Goal: Transaction & Acquisition: Purchase product/service

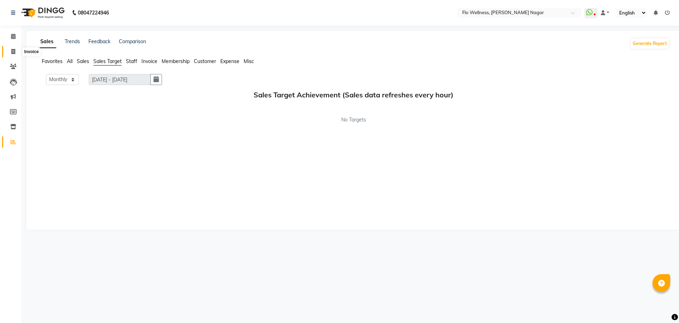
click at [12, 50] on icon at bounding box center [13, 51] width 4 height 5
select select "service"
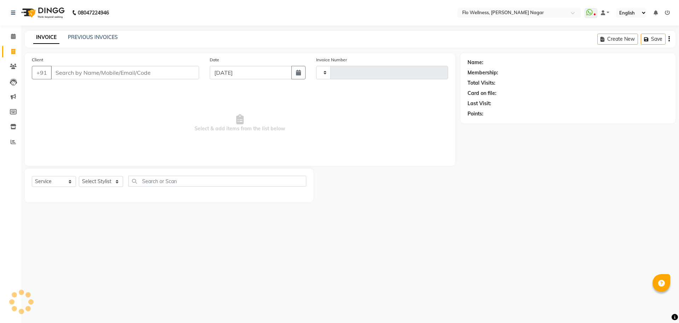
type input "1610"
select select "4509"
click at [68, 74] on input "Client" at bounding box center [125, 72] width 148 height 13
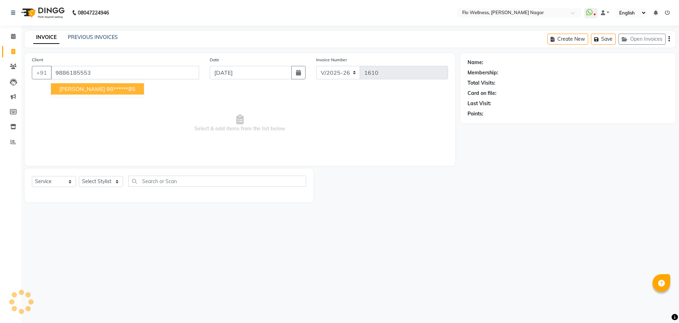
click at [68, 74] on input "9886185553" at bounding box center [125, 72] width 148 height 13
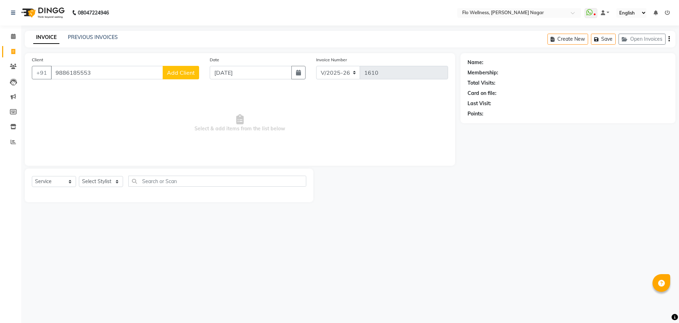
click at [106, 69] on input "9886185553" at bounding box center [107, 72] width 112 height 13
click at [111, 85] on button "[PERSON_NAME] 98******85" at bounding box center [97, 88] width 93 height 11
type input "98******85"
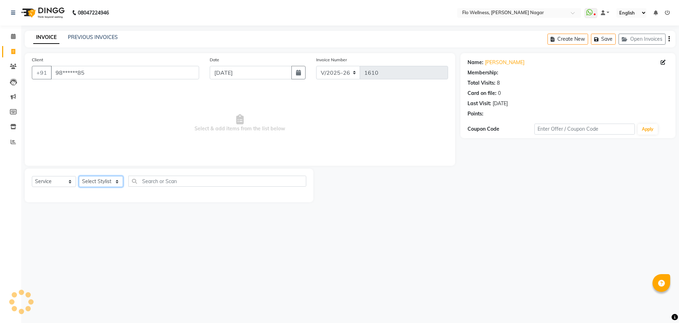
click at [105, 181] on select "Select Stylist [PERSON_NAME] Mani R [PERSON_NAME] Nivedini [PERSON_NAME]" at bounding box center [101, 181] width 44 height 11
select select "89638"
click at [79, 176] on select "Select Stylist [PERSON_NAME] Mani R [PERSON_NAME] Nivedini [PERSON_NAME]" at bounding box center [101, 181] width 44 height 11
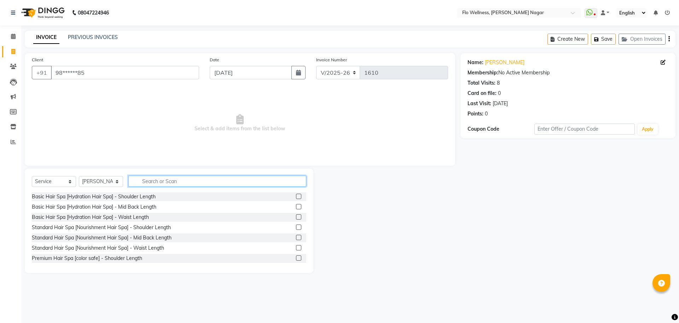
click at [157, 177] on input "text" at bounding box center [217, 180] width 178 height 11
click at [15, 68] on icon at bounding box center [13, 66] width 7 height 5
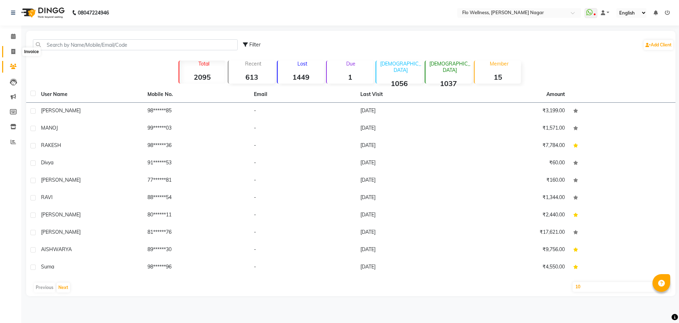
click at [9, 51] on span at bounding box center [13, 52] width 12 height 8
select select "service"
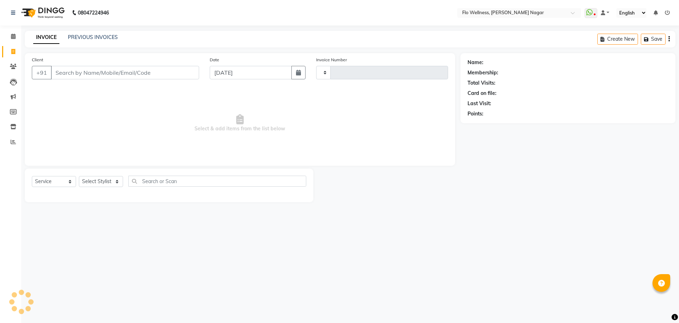
type input "1610"
select select "4509"
click at [10, 125] on icon at bounding box center [13, 126] width 6 height 5
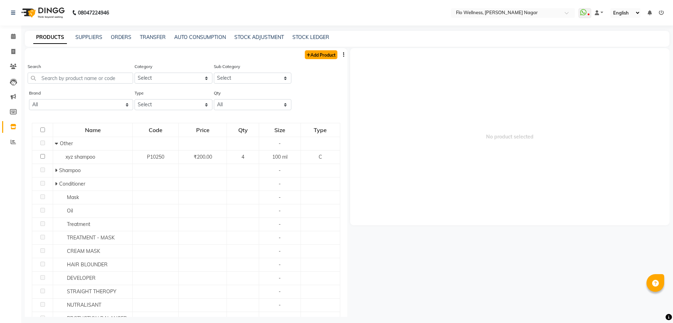
click at [307, 51] on link "Add Product" at bounding box center [321, 54] width 33 height 9
select select "true"
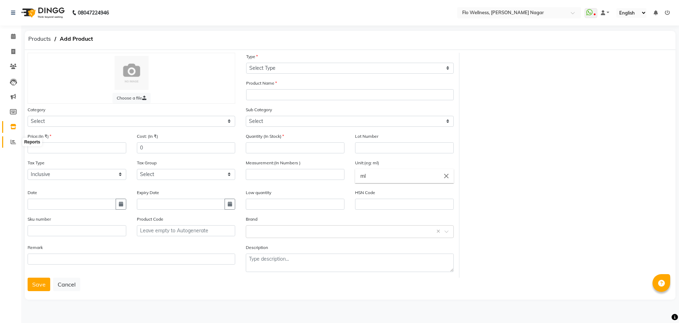
click at [13, 139] on icon at bounding box center [13, 141] width 5 height 5
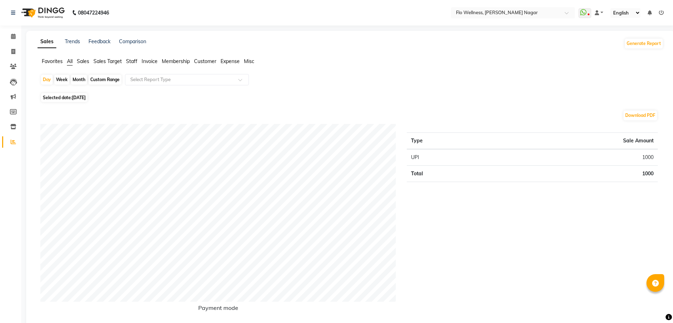
click at [63, 96] on span "Selected date: [DATE]" at bounding box center [64, 97] width 46 height 9
select select "9"
select select "2025"
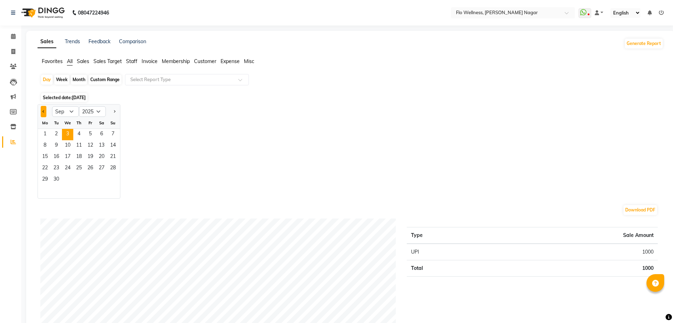
click at [41, 113] on button "Previous month" at bounding box center [44, 111] width 6 height 11
select select "7"
click at [58, 131] on span "1" at bounding box center [56, 134] width 11 height 11
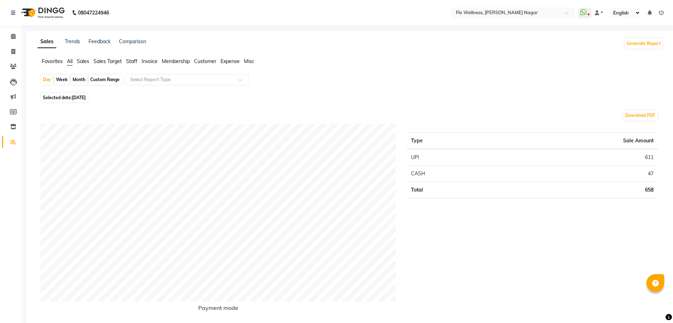
click at [77, 76] on div "Month" at bounding box center [79, 80] width 16 height 10
select select "7"
select select "2025"
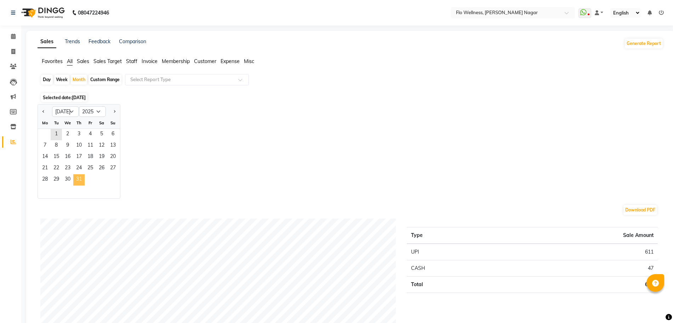
click at [81, 176] on span "31" at bounding box center [78, 179] width 11 height 11
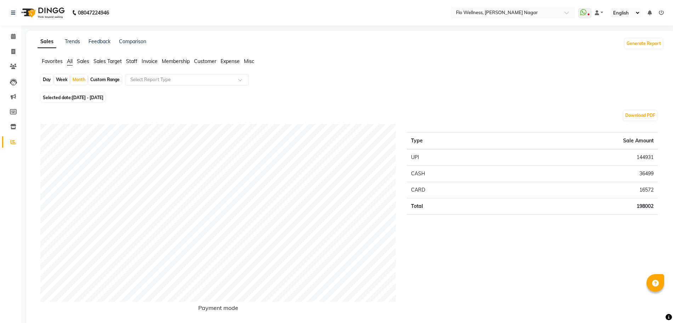
click at [74, 98] on span "[DATE] - [DATE]" at bounding box center [87, 97] width 31 height 5
select select "7"
select select "2025"
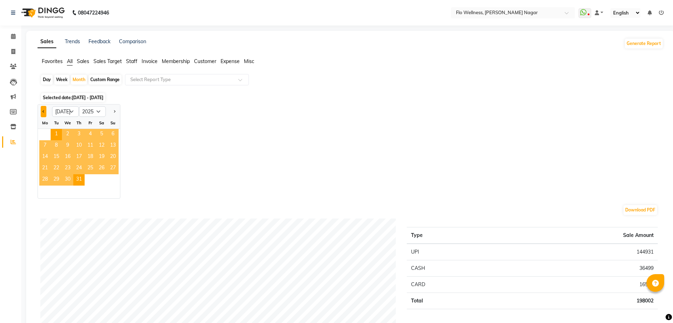
click at [41, 113] on button "Previous month" at bounding box center [44, 111] width 6 height 11
select select "6"
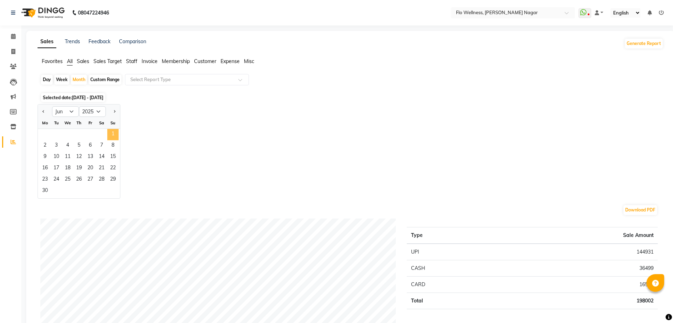
click at [112, 134] on span "1" at bounding box center [112, 134] width 11 height 11
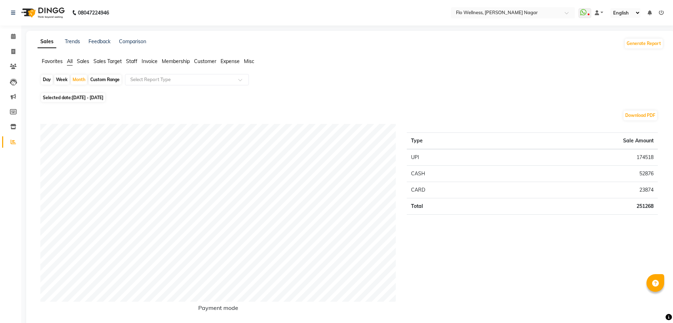
click at [92, 95] on span "[DATE] - [DATE]" at bounding box center [87, 97] width 31 height 5
select select "6"
select select "2025"
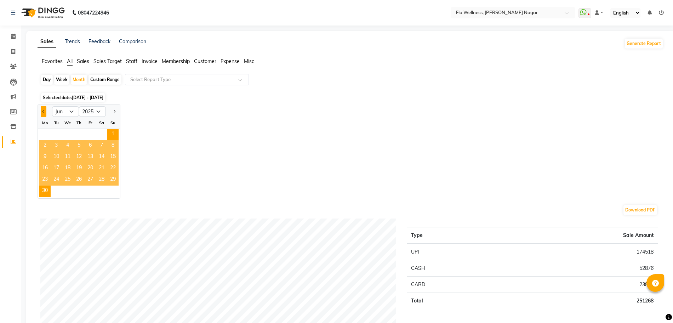
click at [44, 115] on button "Previous month" at bounding box center [44, 111] width 6 height 11
select select "5"
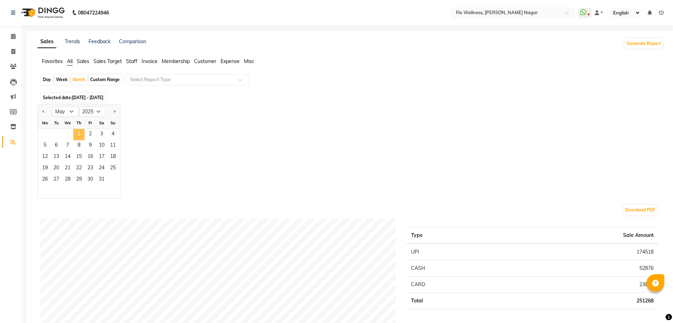
click at [79, 134] on span "1" at bounding box center [78, 134] width 11 height 11
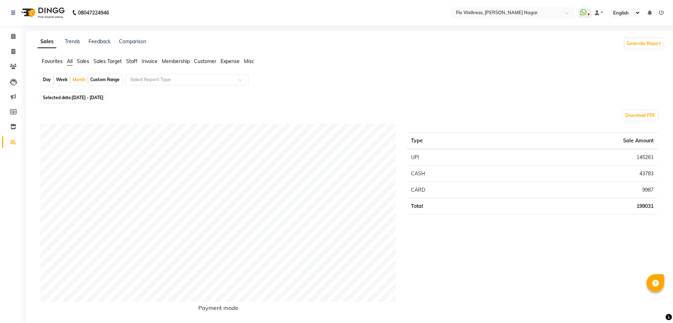
click at [93, 96] on span "[DATE] - [DATE]" at bounding box center [87, 97] width 31 height 5
select select "5"
select select "2025"
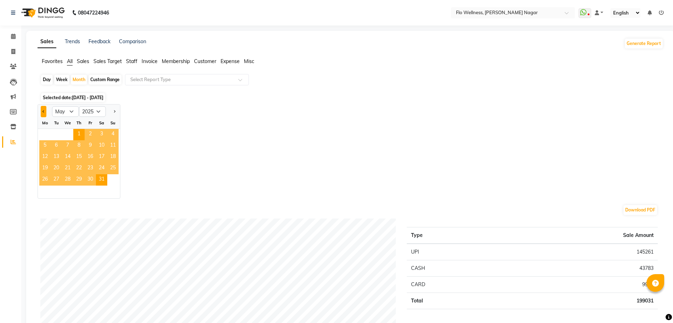
click at [41, 110] on button "Previous month" at bounding box center [44, 111] width 6 height 11
select select "4"
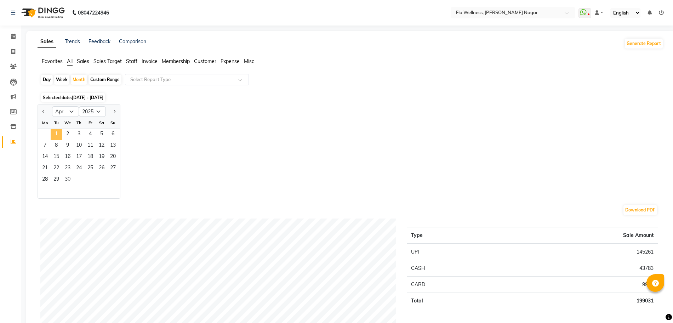
click at [57, 134] on span "1" at bounding box center [56, 134] width 11 height 11
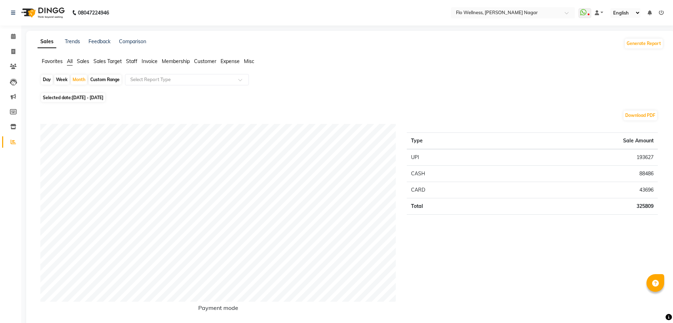
click at [94, 94] on span "Selected date: [DATE] - [DATE]" at bounding box center [73, 97] width 64 height 9
select select "4"
select select "2025"
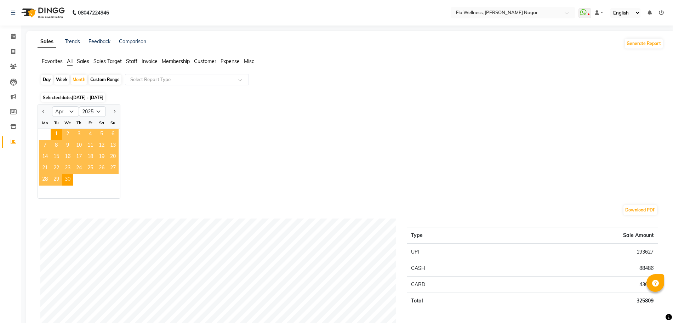
click at [40, 110] on div at bounding box center [45, 111] width 14 height 11
click at [42, 110] on div at bounding box center [45, 111] width 14 height 11
click at [42, 110] on button "Previous month" at bounding box center [44, 111] width 6 height 11
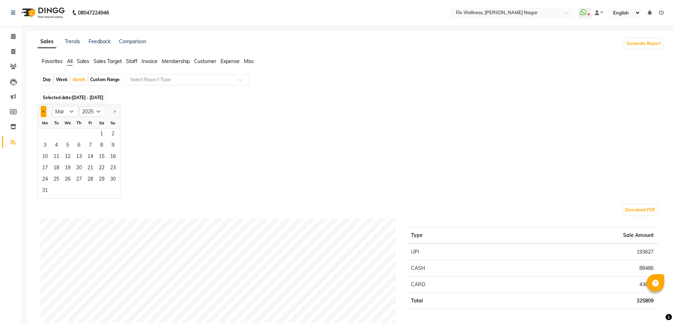
click at [42, 110] on button "Previous month" at bounding box center [44, 111] width 6 height 11
select select "12"
select select "2024"
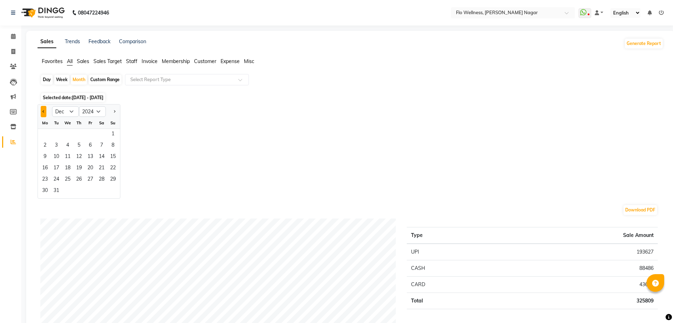
click at [42, 110] on button "Previous month" at bounding box center [44, 111] width 6 height 11
click at [114, 108] on button "Next month" at bounding box center [114, 111] width 6 height 11
select select "1"
select select "2025"
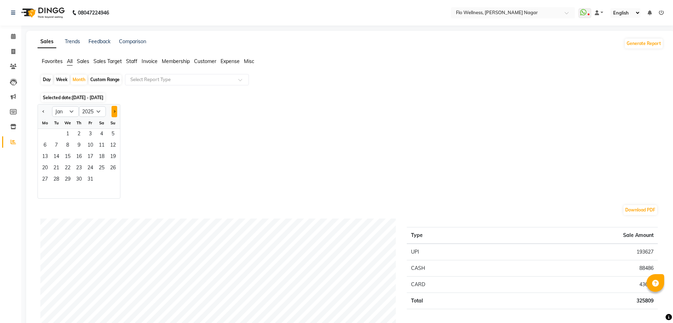
click at [114, 108] on button "Next month" at bounding box center [114, 111] width 6 height 11
click at [43, 109] on button "Previous month" at bounding box center [44, 111] width 6 height 11
select select "1"
click at [69, 131] on span "1" at bounding box center [67, 134] width 11 height 11
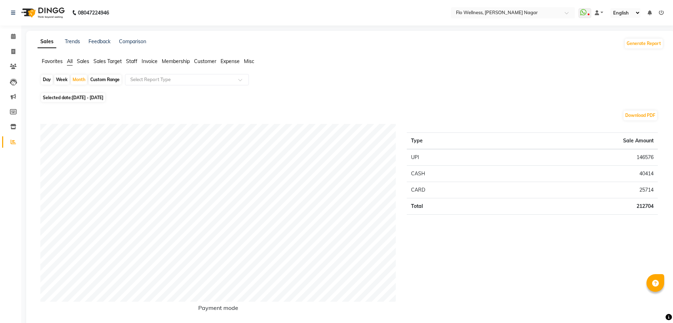
click at [82, 93] on span "Selected date: [DATE] - [DATE]" at bounding box center [73, 97] width 64 height 9
select select "2025"
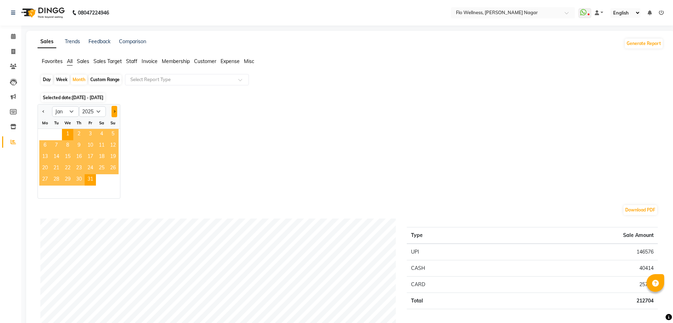
click at [113, 108] on button "Next month" at bounding box center [114, 111] width 6 height 11
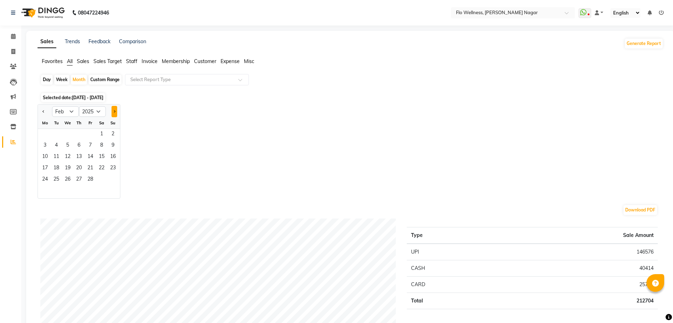
click at [113, 108] on button "Next month" at bounding box center [114, 111] width 6 height 11
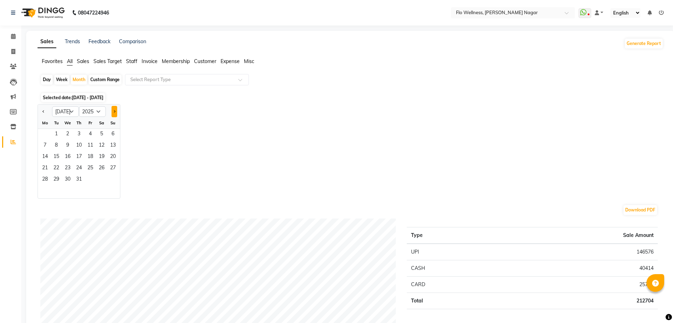
click at [113, 108] on button "Next month" at bounding box center [114, 111] width 6 height 11
click at [44, 111] on span "Previous month" at bounding box center [43, 111] width 2 height 2
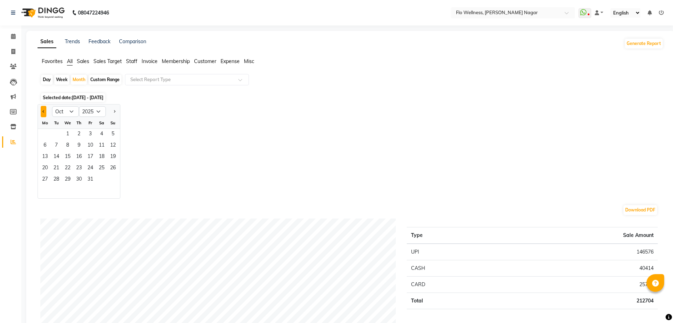
click at [44, 111] on span "Previous month" at bounding box center [43, 111] width 2 height 2
select select "8"
click at [113, 179] on span "31" at bounding box center [112, 179] width 11 height 11
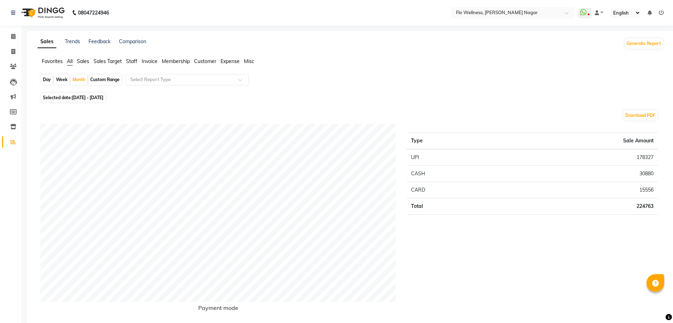
click at [93, 98] on span "[DATE] - [DATE]" at bounding box center [87, 97] width 31 height 5
select select "8"
select select "2025"
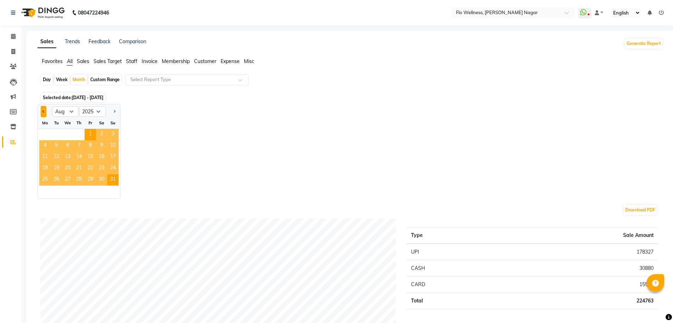
click at [44, 111] on span "Previous month" at bounding box center [43, 111] width 2 height 2
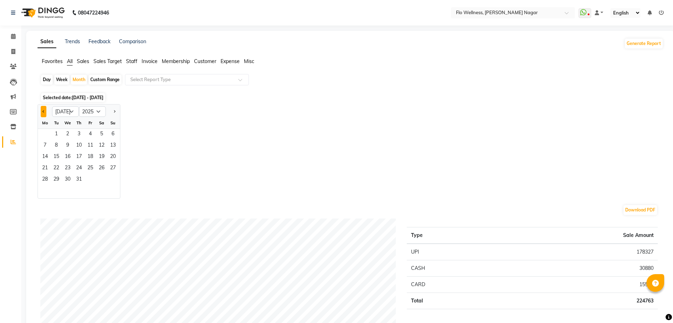
click at [44, 111] on span "Previous month" at bounding box center [43, 111] width 2 height 2
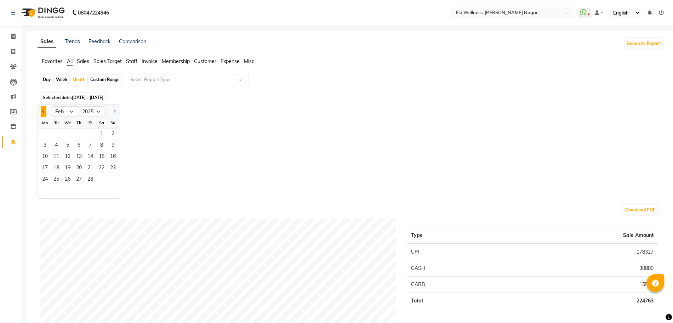
click at [44, 111] on span "Previous month" at bounding box center [43, 111] width 2 height 2
select select "1"
click at [69, 134] on span "1" at bounding box center [67, 134] width 11 height 11
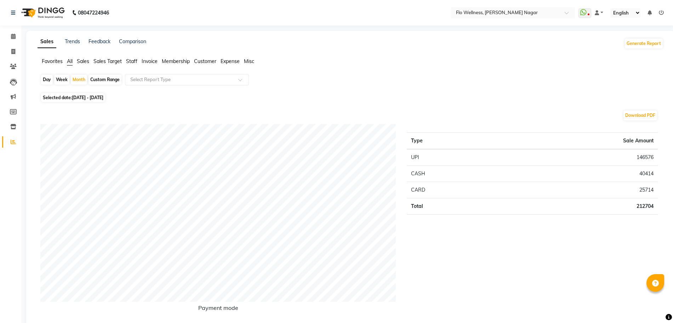
click at [85, 97] on span "[DATE] - [DATE]" at bounding box center [87, 97] width 31 height 5
select select "2025"
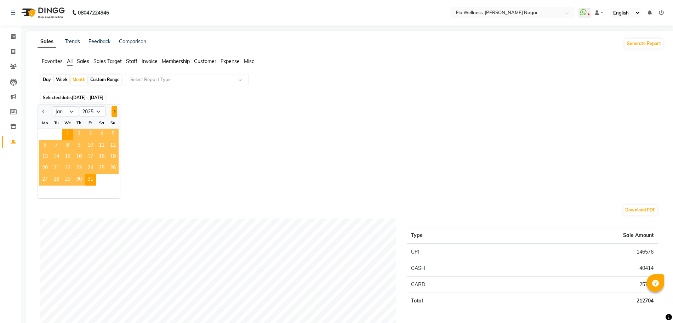
click at [115, 110] on button "Next month" at bounding box center [114, 111] width 6 height 11
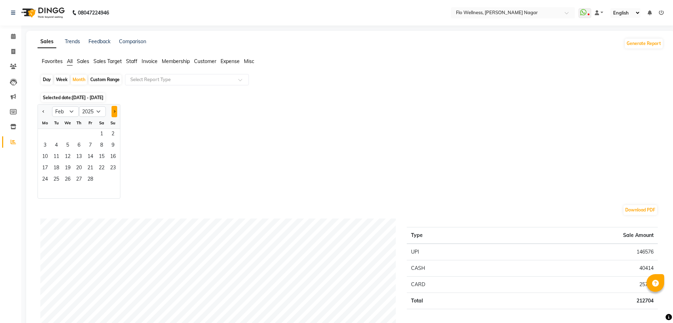
click at [115, 110] on button "Next month" at bounding box center [114, 111] width 6 height 11
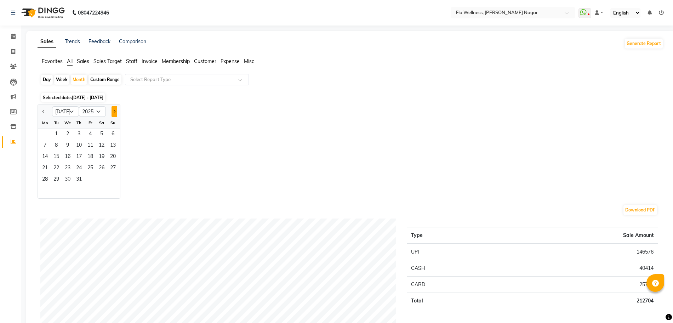
click at [115, 110] on button "Next month" at bounding box center [114, 111] width 6 height 11
click at [45, 107] on button "Previous month" at bounding box center [44, 111] width 6 height 11
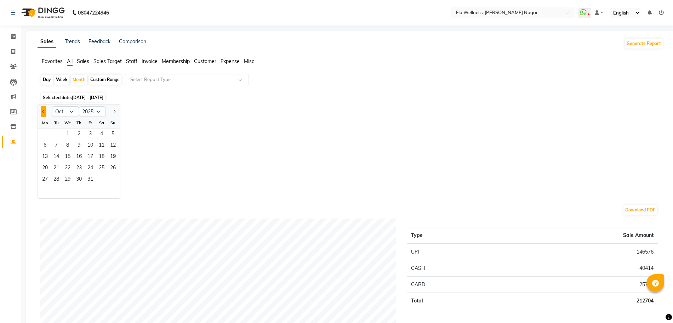
click at [45, 107] on button "Previous month" at bounding box center [44, 111] width 6 height 11
select select "8"
click at [113, 184] on span "31" at bounding box center [112, 179] width 11 height 11
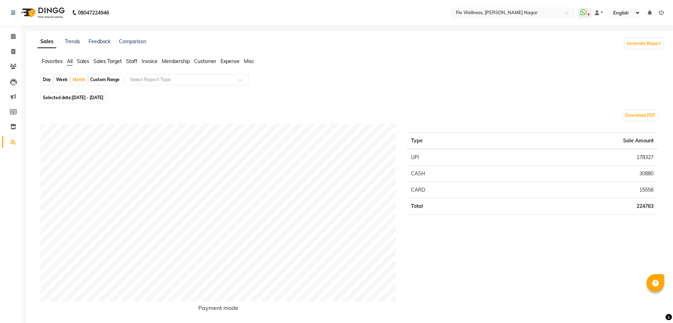
click at [103, 99] on span "[DATE] - [DATE]" at bounding box center [87, 97] width 31 height 5
select select "8"
select select "2025"
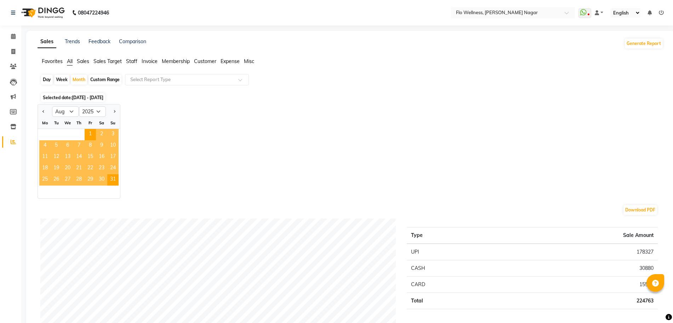
click at [111, 144] on span "10" at bounding box center [112, 145] width 11 height 11
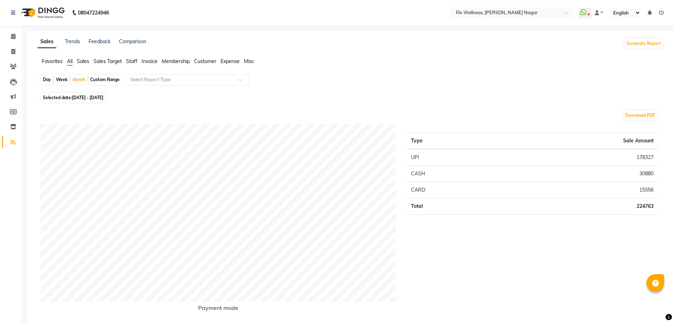
click at [88, 95] on span "[DATE] - [DATE]" at bounding box center [87, 97] width 31 height 5
select select "8"
select select "2025"
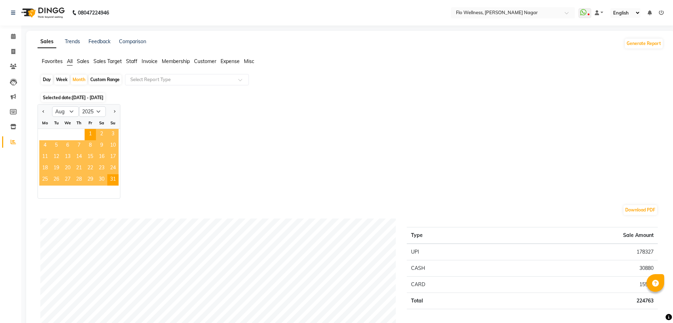
click at [111, 140] on span "10" at bounding box center [112, 145] width 11 height 11
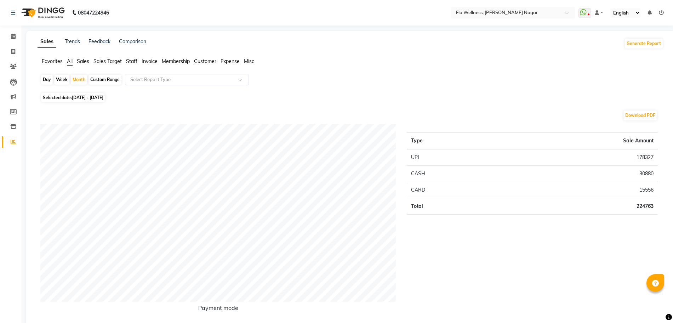
click at [90, 59] on ul "Favorites All Sales Sales Target Staff Invoice Membership Customer Expense Misc" at bounding box center [350, 62] width 625 height 8
click at [87, 59] on span "Sales" at bounding box center [83, 61] width 12 height 6
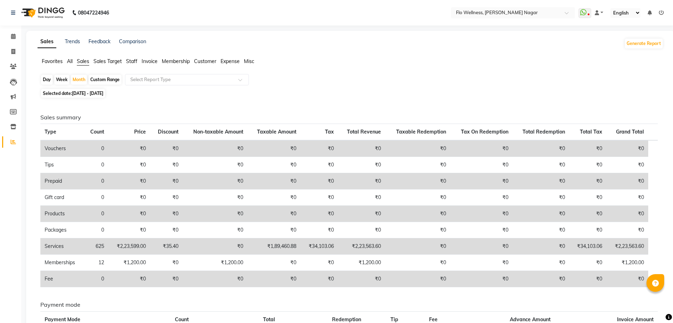
click at [102, 57] on div "Sales Trends Feedback Comparison Generate Report Favorites All Sales Sales Targ…" at bounding box center [350, 217] width 648 height 373
click at [98, 57] on div "Sales Trends Feedback Comparison Generate Report Favorites All Sales Sales Targ…" at bounding box center [350, 217] width 648 height 373
click at [113, 56] on div "Sales Trends Feedback Comparison Generate Report Favorites All Sales Sales Targ…" at bounding box center [350, 217] width 648 height 373
click at [116, 58] on span "Sales Target" at bounding box center [107, 61] width 28 height 6
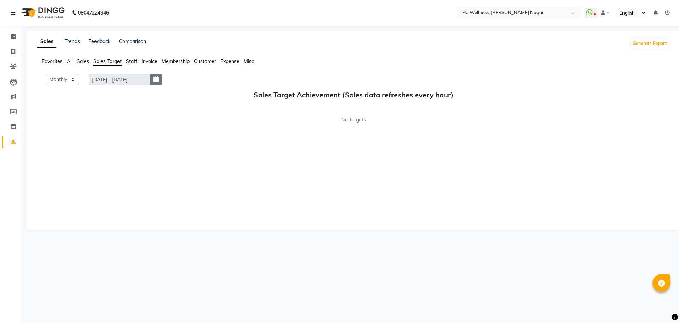
click at [157, 80] on icon "button" at bounding box center [156, 79] width 5 height 0
select select "9"
select select "2025"
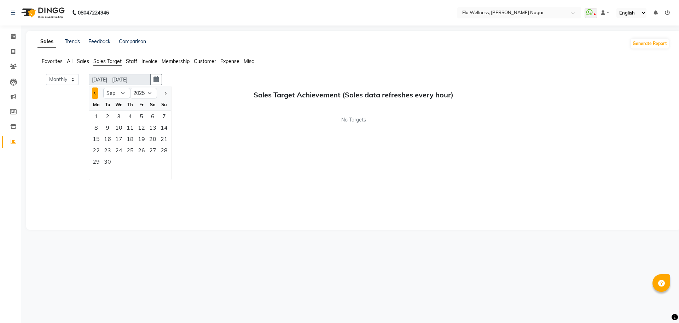
click at [98, 93] on button "Previous month" at bounding box center [95, 92] width 6 height 11
select select "8"
click at [139, 118] on div "1" at bounding box center [141, 115] width 11 height 11
type input "[DATE] - [DATE]"
click at [199, 126] on div "Monthly Weekly [DATE] - [DATE] [DATE] Jan Feb Mar Apr May Jun [DATE] Aug Sep Oc…" at bounding box center [354, 148] width 632 height 149
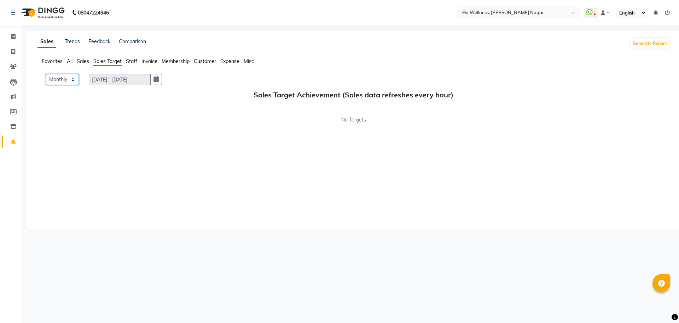
click at [66, 78] on select "Monthly Weekly" at bounding box center [62, 79] width 33 height 11
click at [46, 74] on select "Monthly Weekly" at bounding box center [62, 79] width 33 height 11
click at [639, 43] on button "Generate Report" at bounding box center [650, 44] width 38 height 10
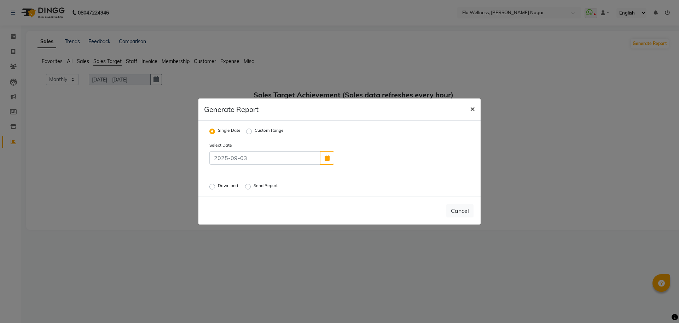
click at [473, 110] on span "×" at bounding box center [472, 108] width 5 height 11
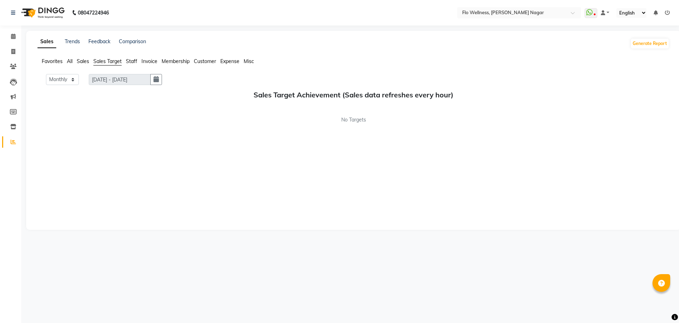
click at [133, 58] on span "Staff" at bounding box center [131, 61] width 11 height 6
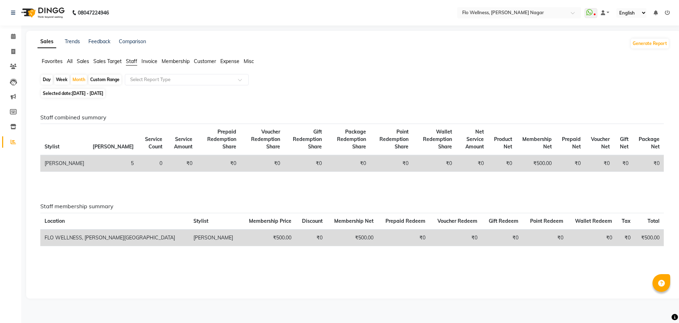
click at [91, 91] on span "[DATE] - [DATE]" at bounding box center [87, 93] width 31 height 5
select select "8"
select select "2025"
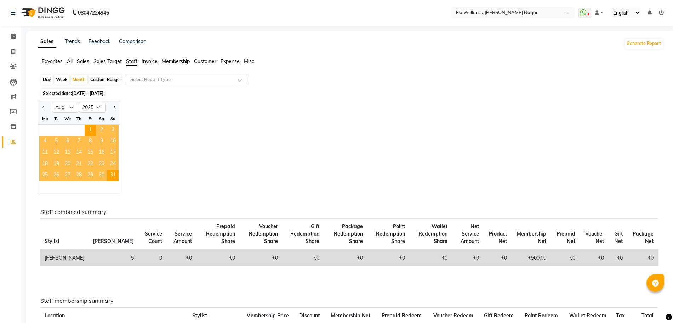
click at [181, 189] on div "Jan Feb Mar Apr May Jun [DATE] Aug Sep Oct Nov [DATE] 2016 2017 2018 2019 2020 …" at bounding box center [350, 147] width 625 height 94
click at [103, 91] on span "[DATE] - [DATE]" at bounding box center [87, 93] width 31 height 5
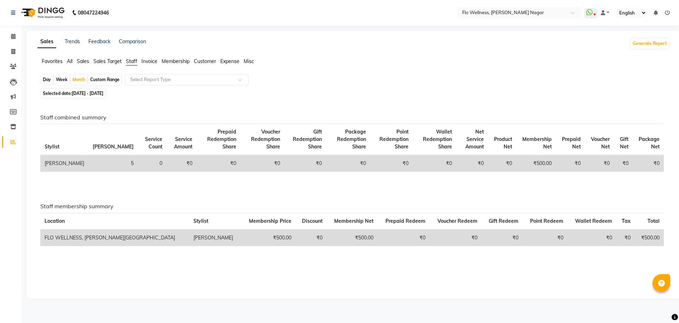
click at [88, 153] on th "[PERSON_NAME]" at bounding box center [113, 139] width 50 height 31
click at [64, 165] on td "[PERSON_NAME]" at bounding box center [64, 163] width 48 height 17
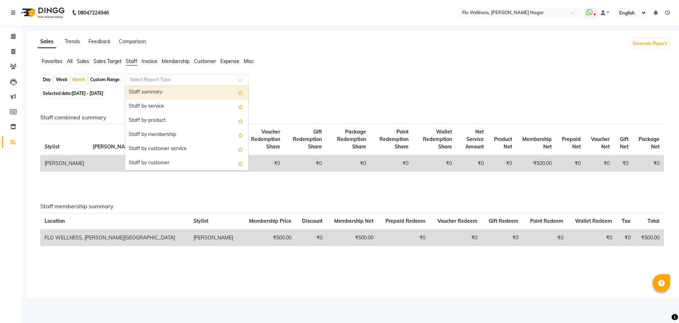
click at [133, 78] on input "text" at bounding box center [180, 79] width 102 height 7
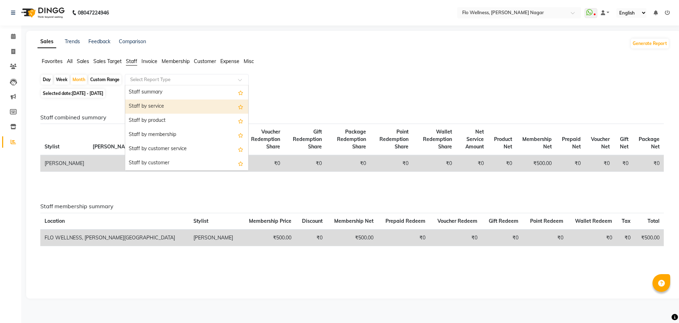
click at [156, 100] on div "Staff by service" at bounding box center [186, 106] width 123 height 14
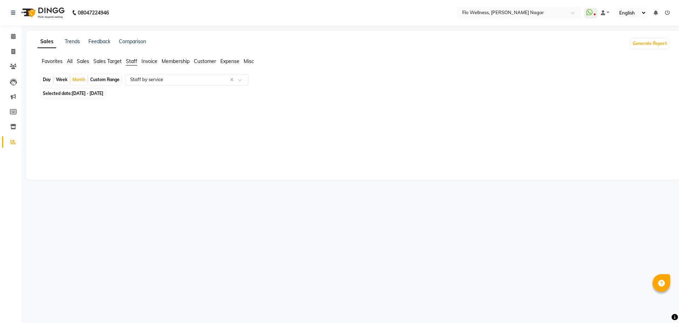
click at [120, 79] on div "Custom Range" at bounding box center [104, 80] width 33 height 10
select select "8"
select select "2025"
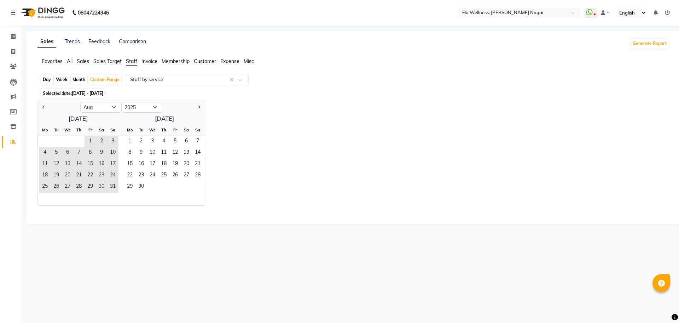
click at [248, 129] on div "Jan Feb Mar Apr May Jun [DATE] Aug Sep Oct Nov [DATE] 2016 2017 2018 2019 2020 …" at bounding box center [354, 153] width 632 height 106
click at [111, 77] on div "Custom Range" at bounding box center [104, 80] width 33 height 10
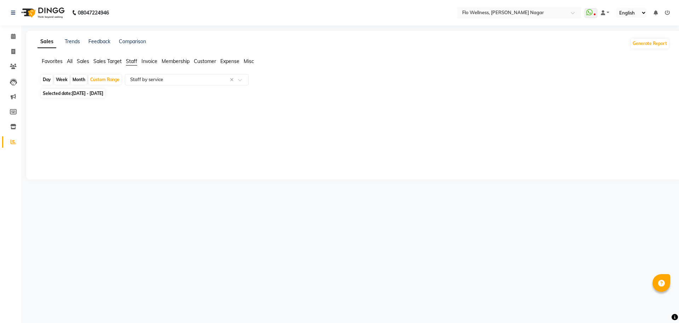
click at [82, 74] on div "Day Week Month Custom Range Select Report Type × Staff by service ×" at bounding box center [353, 80] width 627 height 13
click at [79, 77] on div "Month" at bounding box center [79, 80] width 16 height 10
select select "8"
select select "2025"
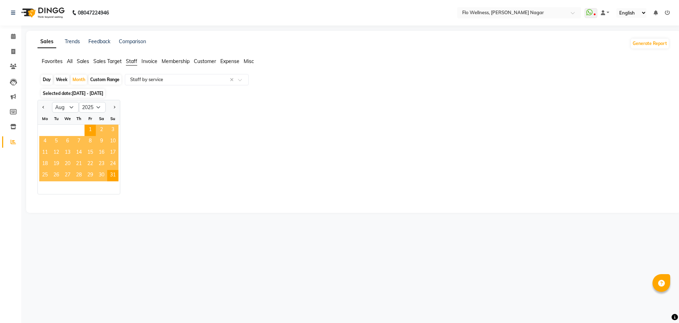
click at [185, 172] on div "Jan Feb Mar Apr May Jun [DATE] Aug Sep Oct Nov [DATE] 2016 2017 2018 2019 2020 …" at bounding box center [354, 147] width 632 height 94
click at [72, 81] on div "Month" at bounding box center [79, 80] width 16 height 10
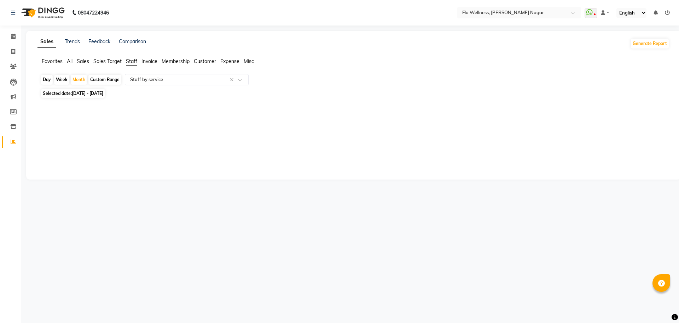
click at [168, 60] on span "Membership" at bounding box center [176, 61] width 28 height 6
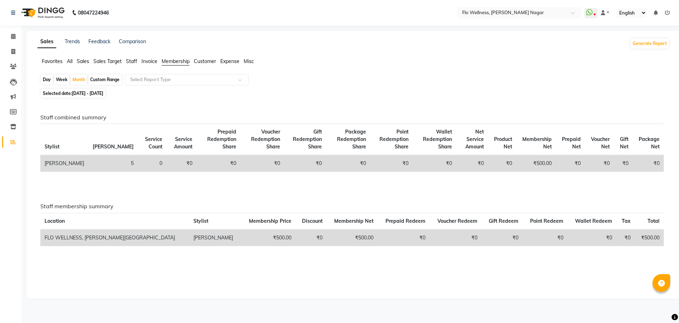
click at [206, 61] on span "Customer" at bounding box center [205, 61] width 22 height 6
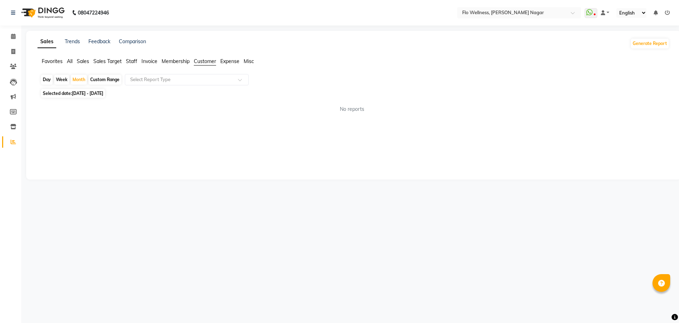
click at [229, 56] on div "Sales Trends Feedback Comparison Generate Report Favorites All Sales Sales Targ…" at bounding box center [353, 105] width 655 height 149
click at [232, 60] on span "Expense" at bounding box center [229, 61] width 19 height 6
click at [246, 58] on span "Misc" at bounding box center [249, 61] width 10 height 6
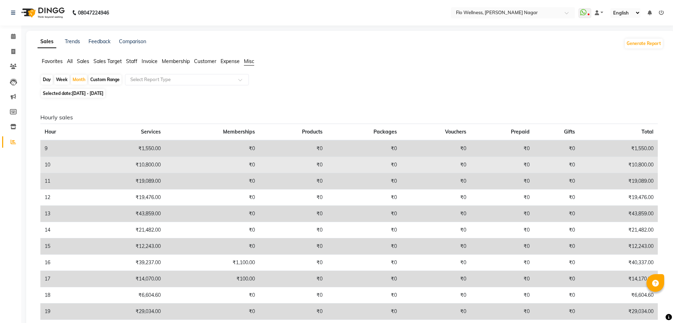
scroll to position [51, 0]
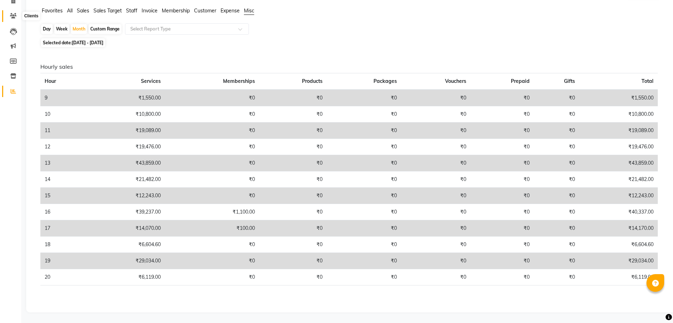
click at [16, 15] on icon at bounding box center [13, 15] width 7 height 5
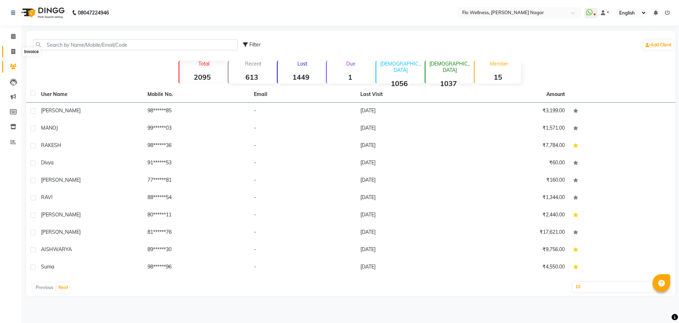
click at [10, 51] on span at bounding box center [13, 52] width 12 height 8
select select "service"
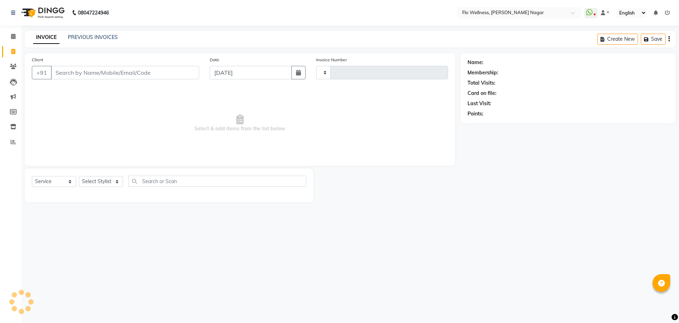
type input "1610"
select select "4509"
click at [14, 98] on icon at bounding box center [13, 96] width 5 height 5
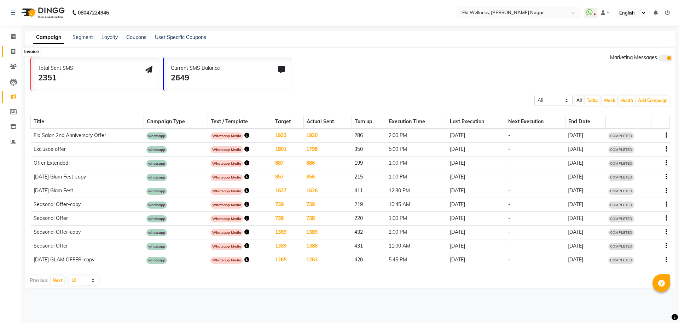
click at [12, 53] on icon at bounding box center [13, 51] width 4 height 5
select select "service"
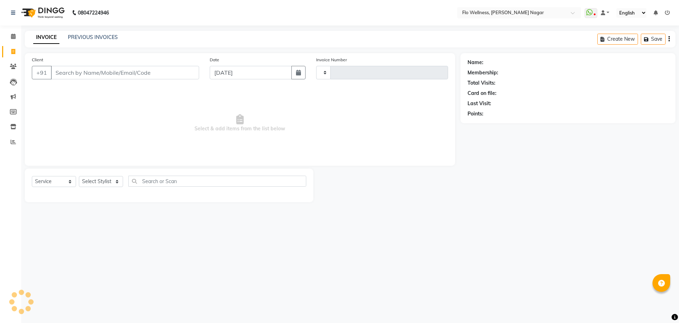
type input "1610"
select select "4509"
click at [12, 53] on icon at bounding box center [13, 51] width 4 height 5
select select "service"
type input "1610"
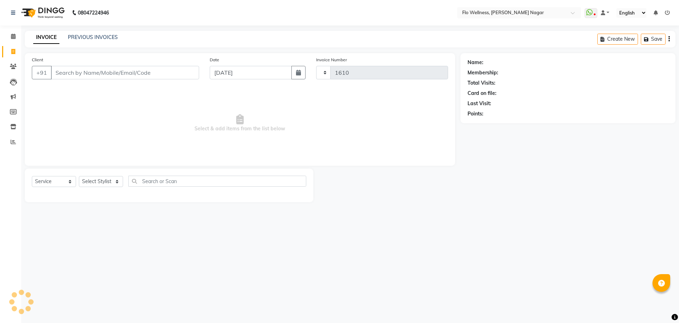
select select "4509"
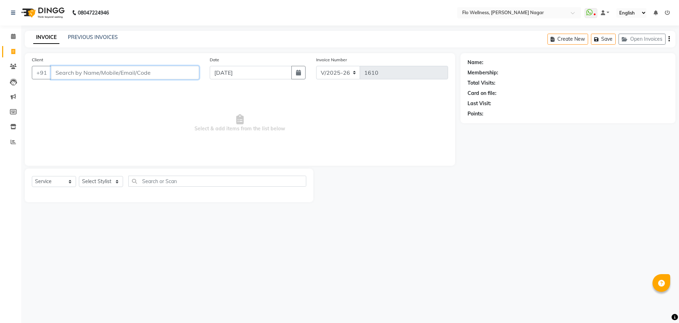
click at [115, 71] on input "Client" at bounding box center [125, 72] width 148 height 13
click at [96, 73] on input "Client" at bounding box center [125, 72] width 148 height 13
type input "8018640424"
click at [181, 69] on span "Add Client" at bounding box center [181, 72] width 28 height 7
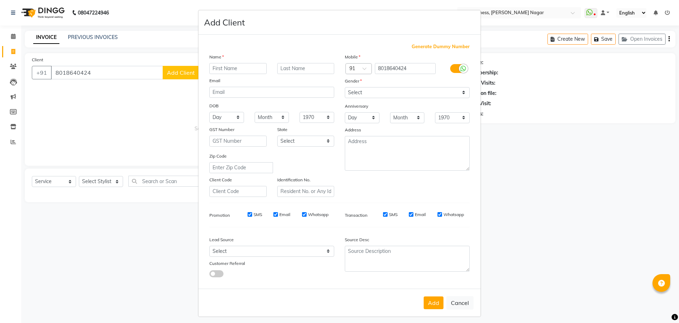
click at [225, 64] on input "text" at bounding box center [237, 68] width 57 height 11
click at [225, 68] on input "text" at bounding box center [237, 68] width 57 height 11
type input "[PERSON_NAME]"
drag, startPoint x: 364, startPoint y: 91, endPoint x: 353, endPoint y: 111, distance: 23.4
click at [353, 111] on div "Mobile Country Code × 91 8018640424 Gender Select [DEMOGRAPHIC_DATA] [DEMOGRAPH…" at bounding box center [407, 125] width 135 height 144
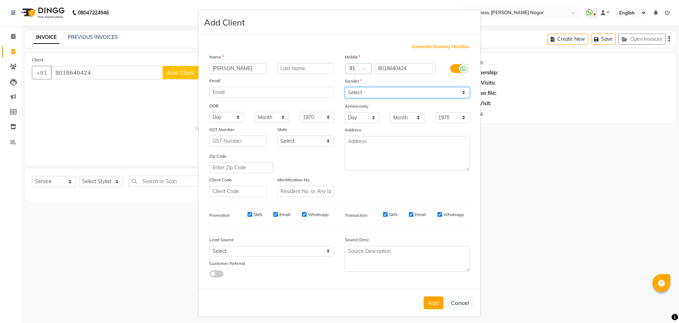
select select "[DEMOGRAPHIC_DATA]"
click at [345, 87] on select "Select [DEMOGRAPHIC_DATA] [DEMOGRAPHIC_DATA] Other Prefer Not To Say" at bounding box center [407, 92] width 125 height 11
click at [433, 300] on button "Add" at bounding box center [434, 302] width 20 height 13
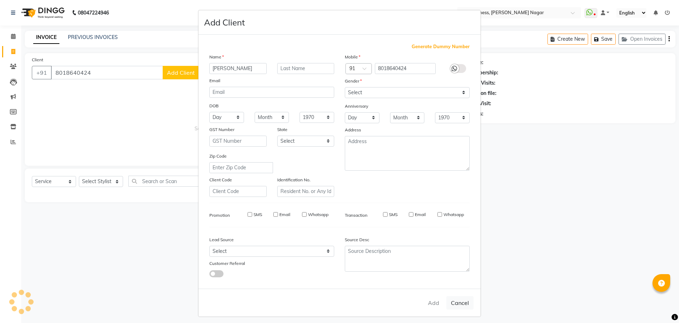
type input "80******24"
select select
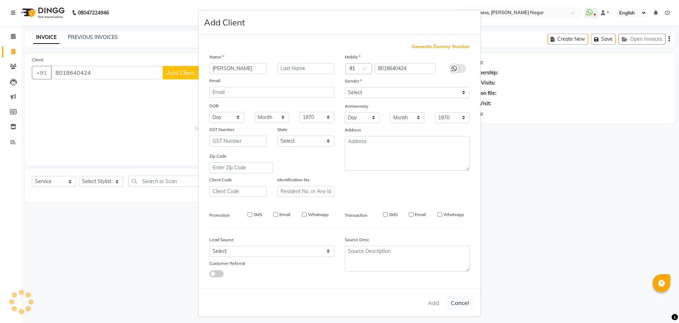
select select
checkbox input "false"
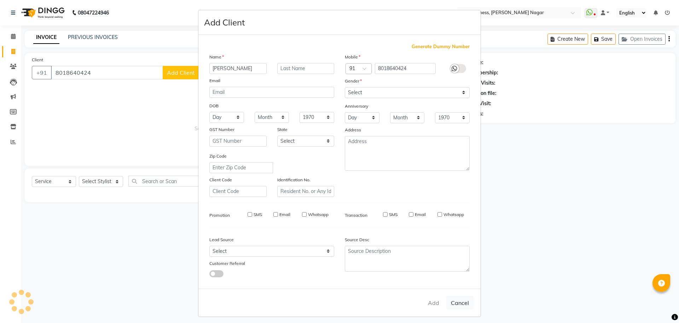
checkbox input "false"
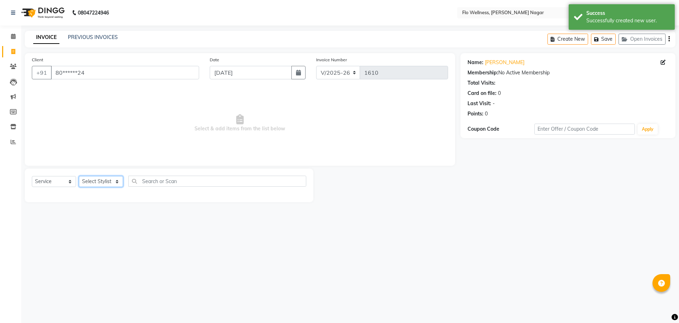
click at [111, 178] on select "Select Stylist [PERSON_NAME] Mani R [PERSON_NAME] Nivedini [PERSON_NAME]" at bounding box center [101, 181] width 44 height 11
select select "89638"
click at [79, 176] on select "Select Stylist [PERSON_NAME] Mani R [PERSON_NAME] Nivedini [PERSON_NAME]" at bounding box center [101, 181] width 44 height 11
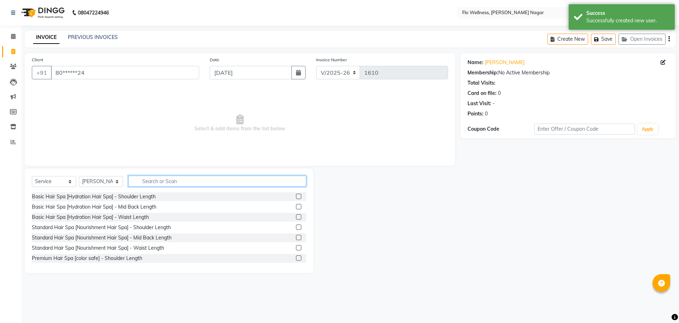
click at [175, 179] on input "text" at bounding box center [217, 180] width 178 height 11
type input "k"
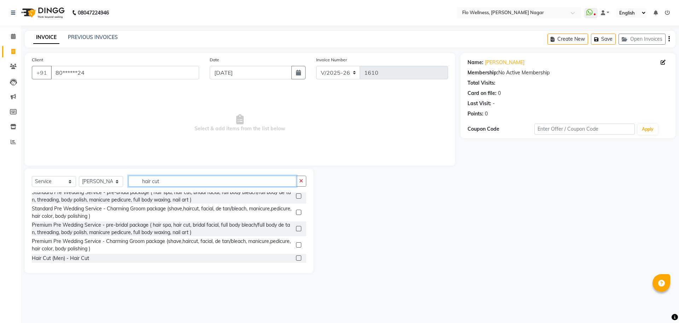
scroll to position [47, 0]
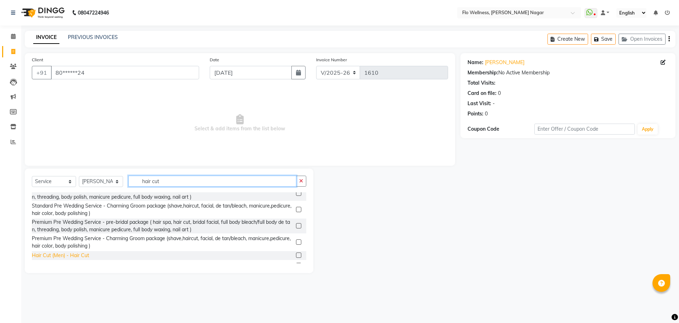
type input "hair cut"
click at [66, 254] on div "Hair Cut (Men) - Hair Cut" at bounding box center [60, 255] width 57 height 7
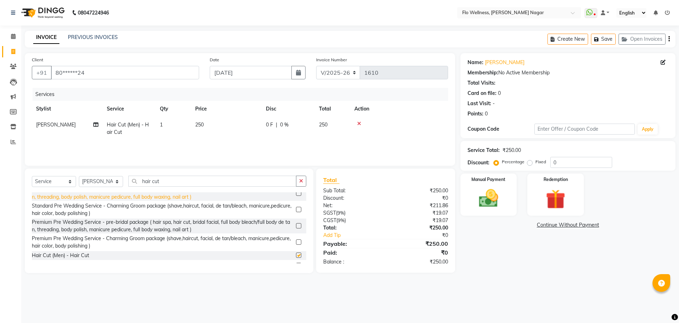
checkbox input "false"
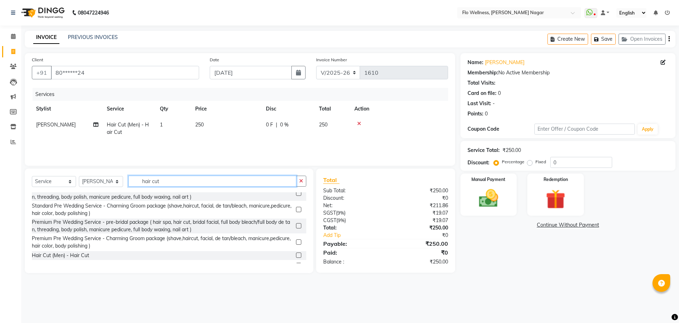
click at [183, 183] on input "hair cut" at bounding box center [212, 180] width 168 height 11
type input "h"
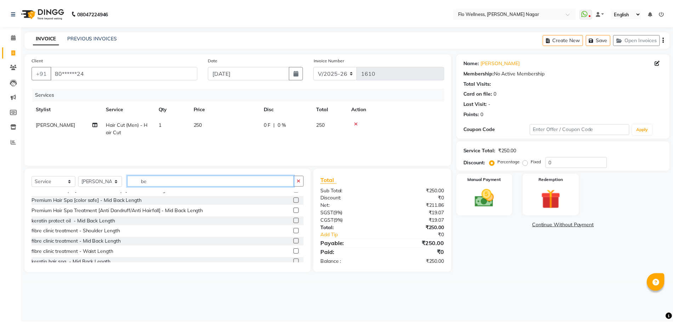
scroll to position [0, 0]
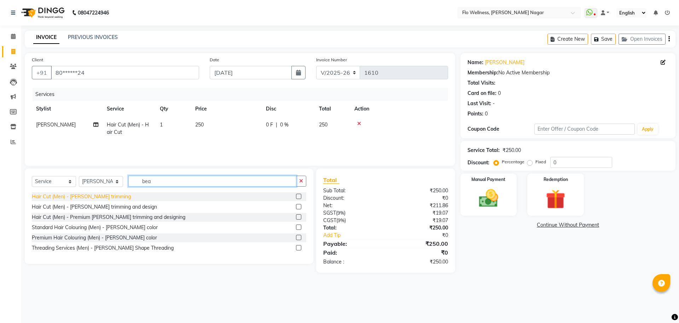
type input "bea"
click at [94, 196] on div "Hair Cut (Men) - [PERSON_NAME] trimming" at bounding box center [81, 196] width 99 height 7
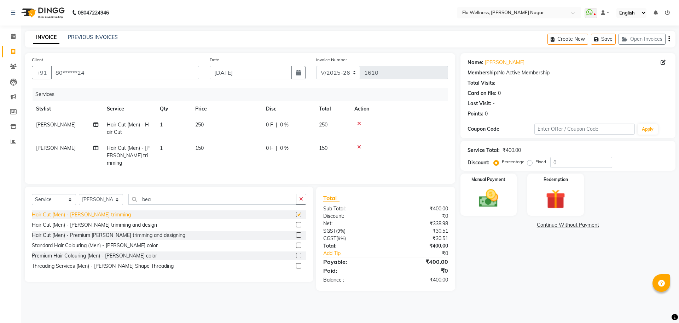
checkbox input "false"
click at [482, 211] on div "Manual Payment" at bounding box center [488, 195] width 59 height 44
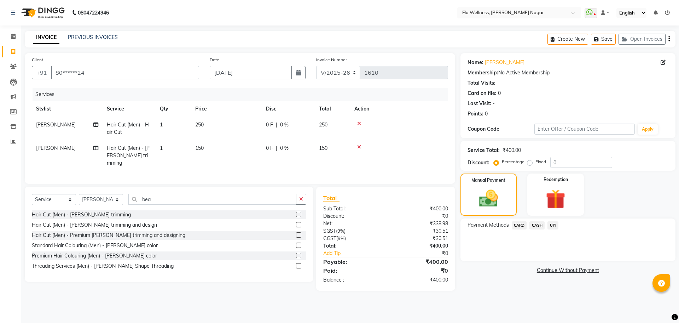
click at [555, 222] on span "UPI" at bounding box center [553, 225] width 11 height 8
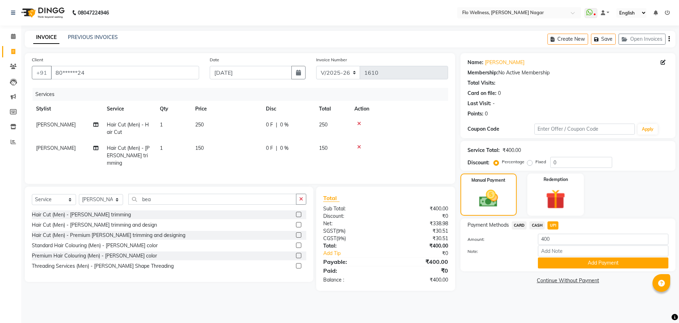
click at [552, 221] on span "UPI" at bounding box center [553, 225] width 11 height 8
click at [554, 225] on span "UPI" at bounding box center [553, 225] width 11 height 8
click at [535, 223] on span "CASH" at bounding box center [537, 225] width 15 height 8
click at [563, 259] on button "Add Payment" at bounding box center [603, 262] width 131 height 11
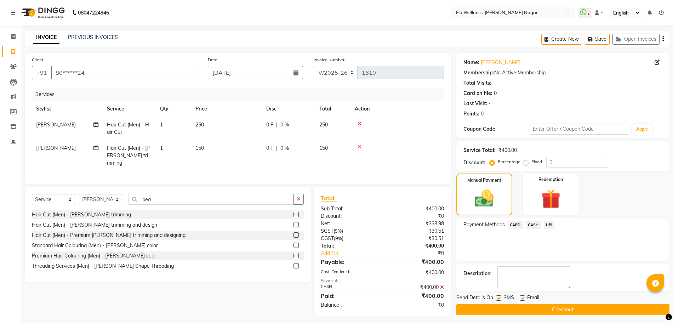
click at [568, 306] on button "Checkout" at bounding box center [562, 309] width 213 height 11
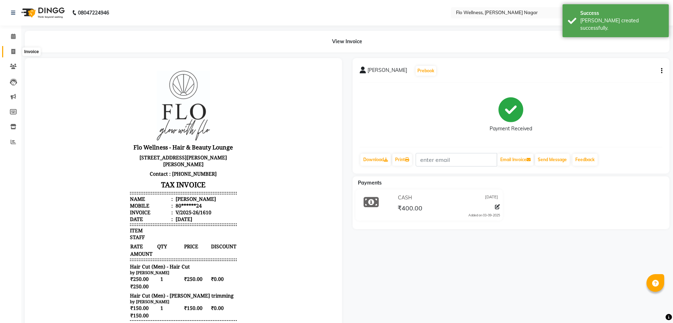
click at [11, 53] on icon at bounding box center [13, 51] width 4 height 5
select select "service"
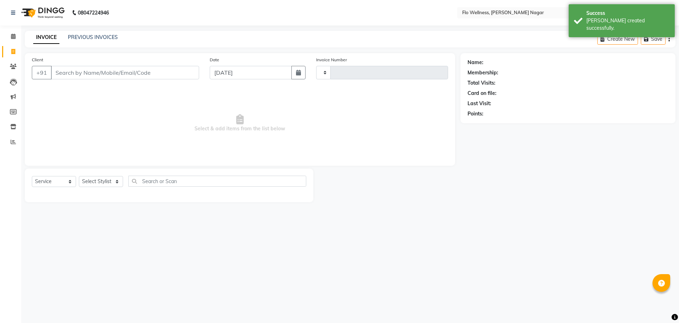
type input "1611"
select select "4509"
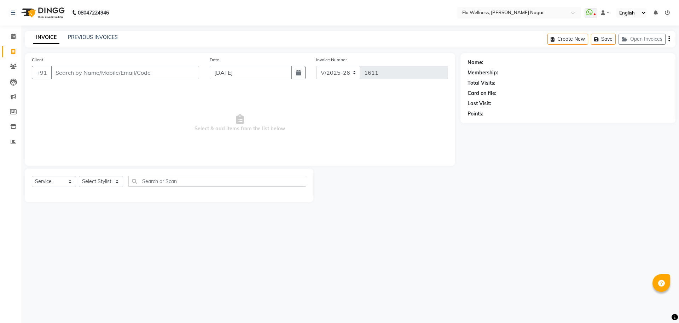
drag, startPoint x: 187, startPoint y: 248, endPoint x: 368, endPoint y: 275, distance: 182.7
click at [368, 275] on div "08047224946 Select Location × Flo Wellness, [PERSON_NAME] Nagar WhatsApp Status…" at bounding box center [339, 161] width 679 height 323
